Goal: Task Accomplishment & Management: Manage account settings

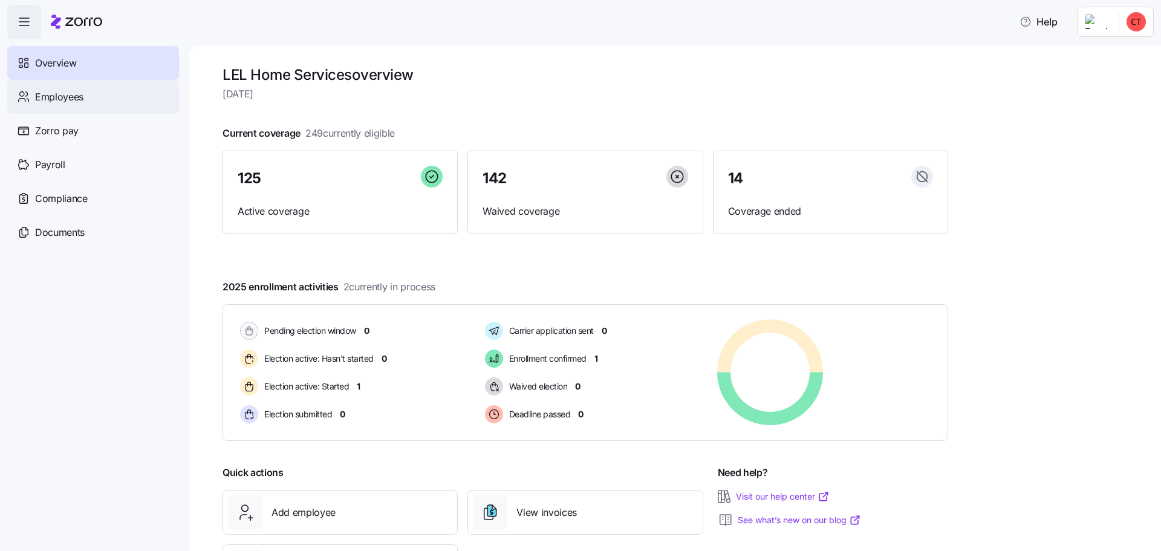
click at [53, 94] on span "Employees" at bounding box center [59, 97] width 48 height 15
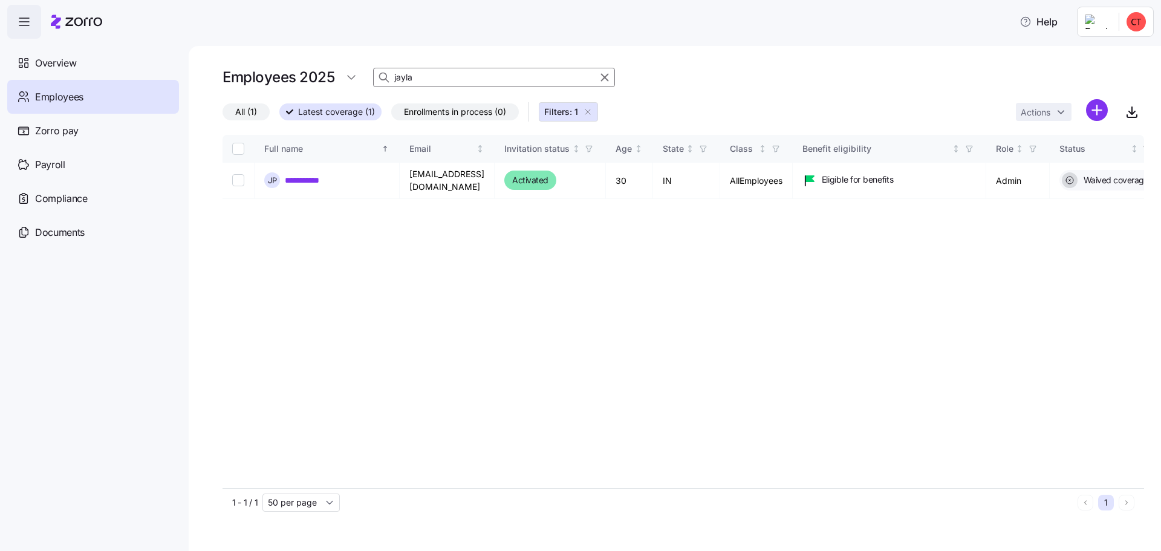
drag, startPoint x: 465, startPoint y: 82, endPoint x: -19, endPoint y: 80, distance: 483.8
click at [0, 80] on html "**********" at bounding box center [580, 272] width 1161 height 544
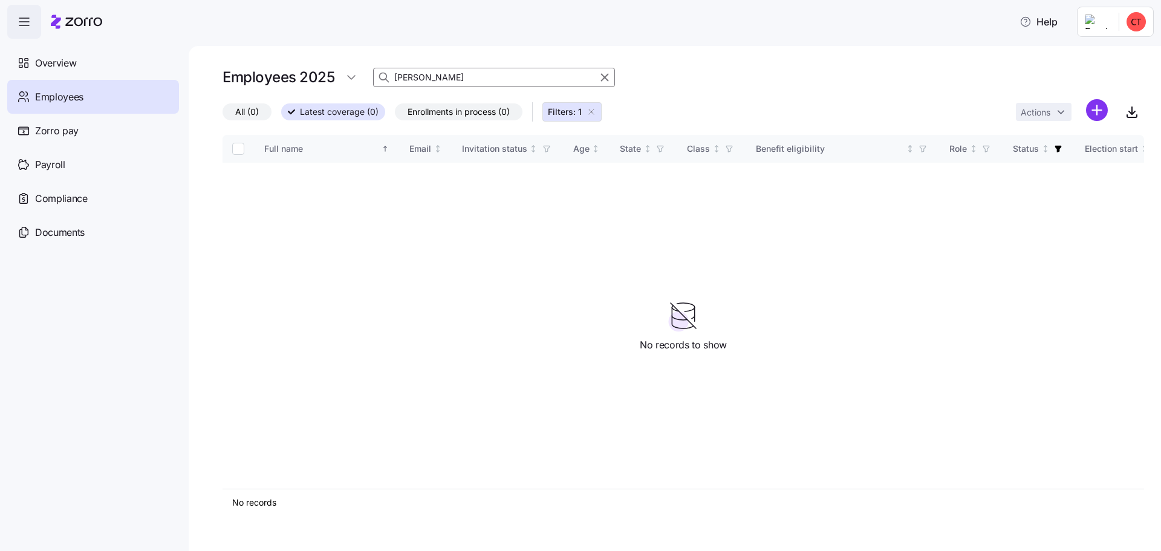
click at [238, 115] on span "All (0)" at bounding box center [247, 112] width 24 height 16
click at [223, 115] on input "All (0)" at bounding box center [223, 115] width 0 height 0
click at [593, 112] on icon "button" at bounding box center [592, 112] width 10 height 10
click at [125, 101] on div "Employees" at bounding box center [93, 97] width 172 height 34
click at [346, 77] on html "Help Overview Employees Zorro pay Payroll Compliance Documents Employees 2025 […" at bounding box center [580, 272] width 1161 height 544
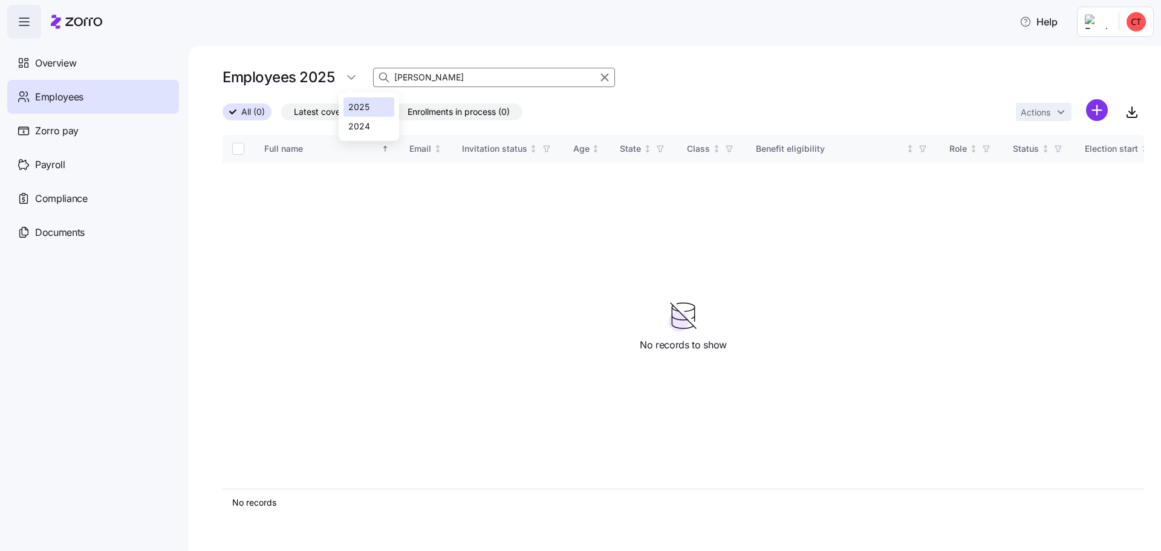
click at [359, 103] on div "2025" at bounding box center [358, 106] width 21 height 13
drag, startPoint x: 435, startPoint y: 79, endPoint x: 218, endPoint y: 74, distance: 217.1
click at [230, 76] on div "Employees 2025 [PERSON_NAME]" at bounding box center [684, 77] width 922 height 24
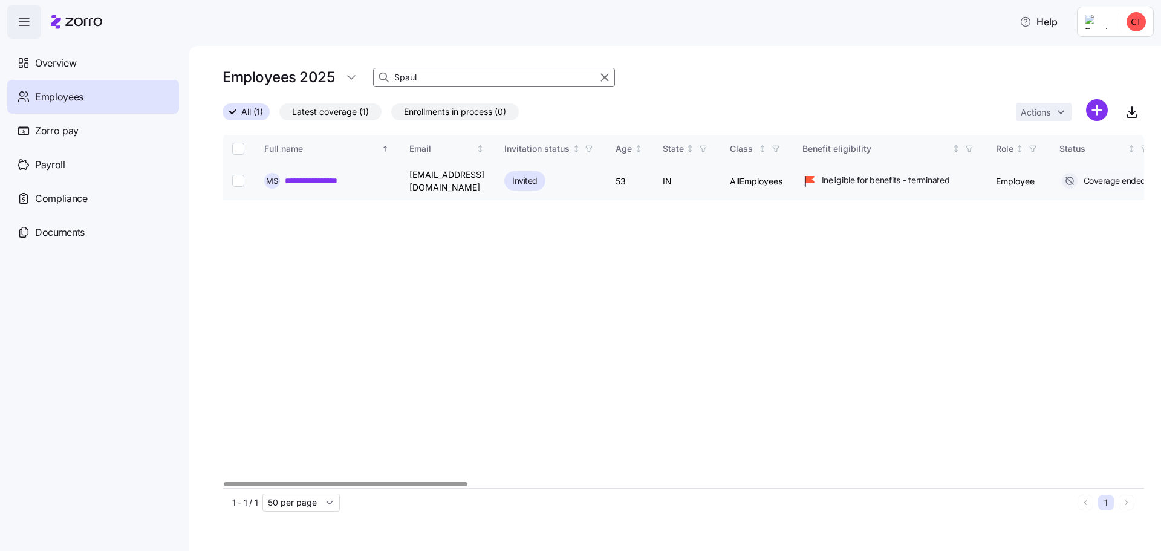
type input "Spaul"
click at [331, 180] on link "**********" at bounding box center [322, 181] width 74 height 12
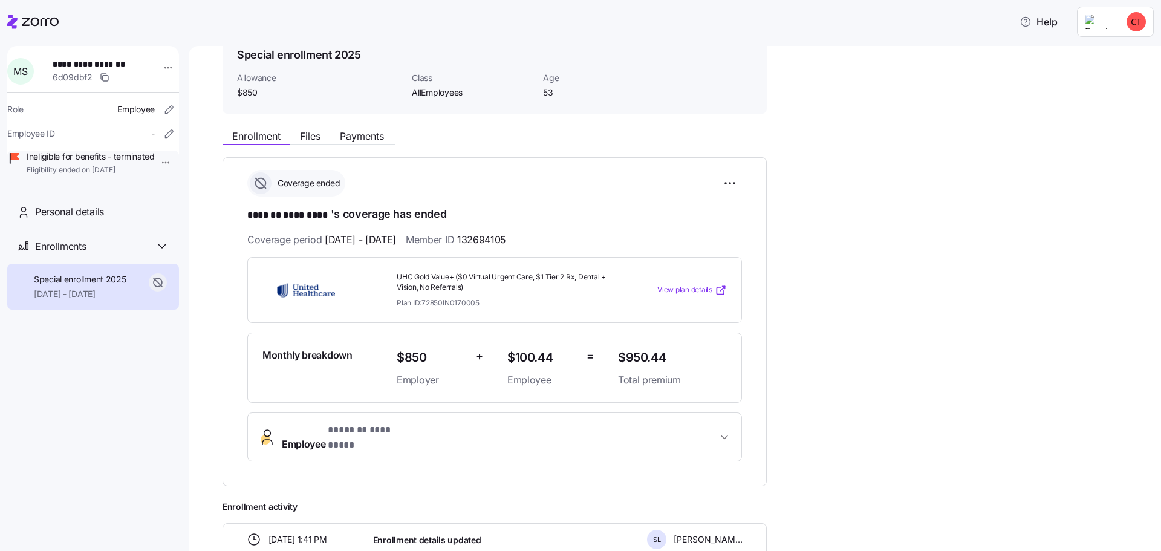
scroll to position [60, 0]
